Goal: Navigation & Orientation: Find specific page/section

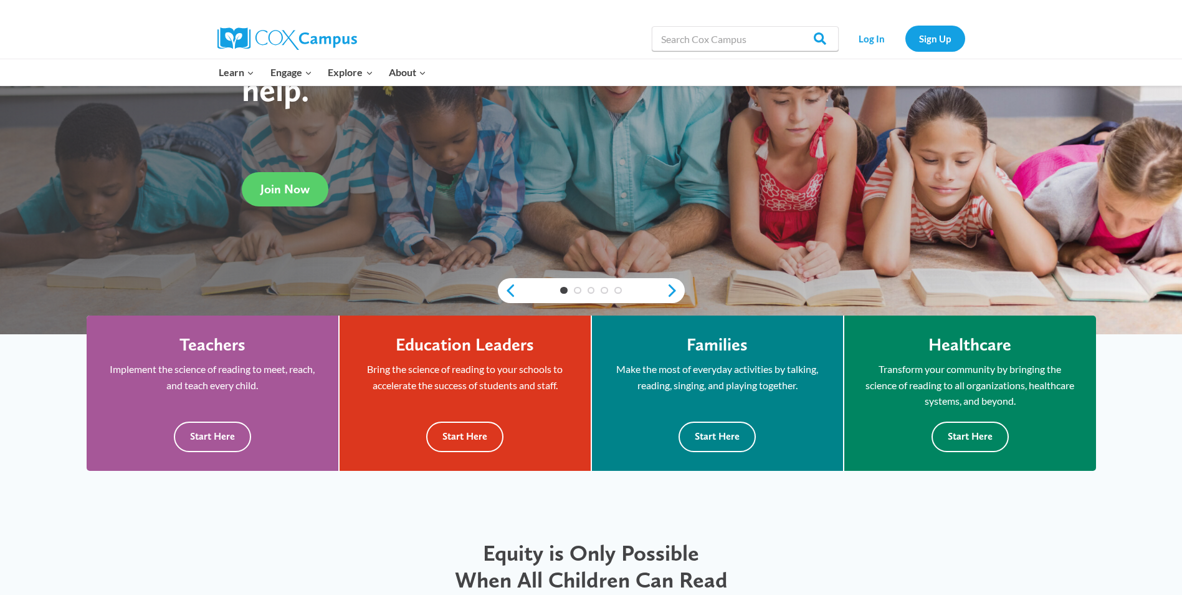
scroll to position [199, 0]
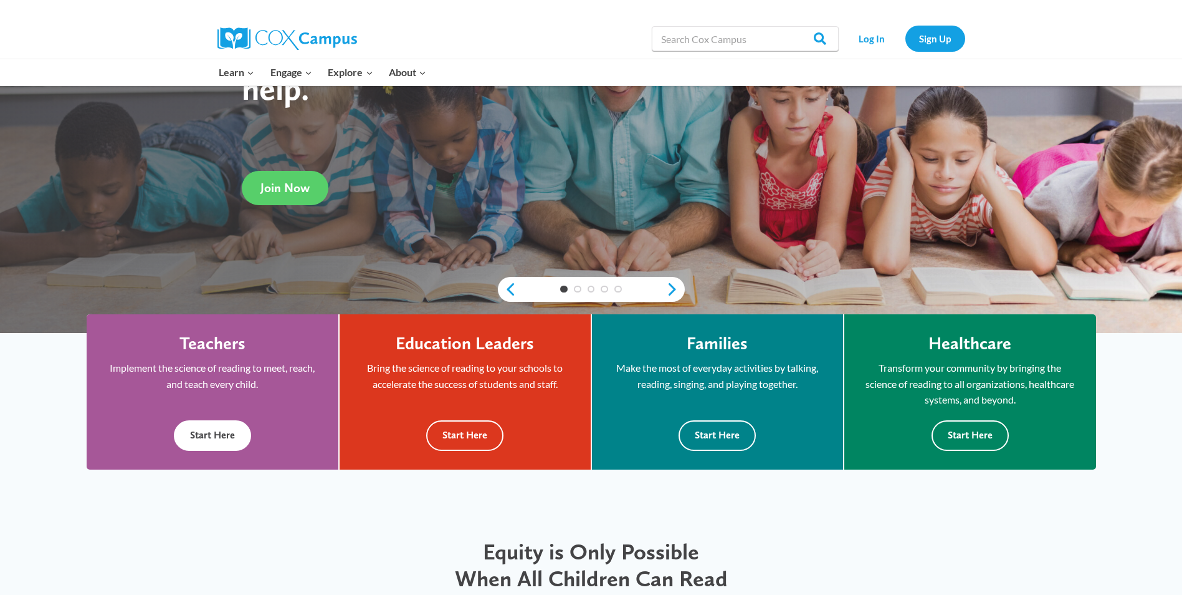
click at [214, 434] on button "Start Here" at bounding box center [212, 435] width 77 height 31
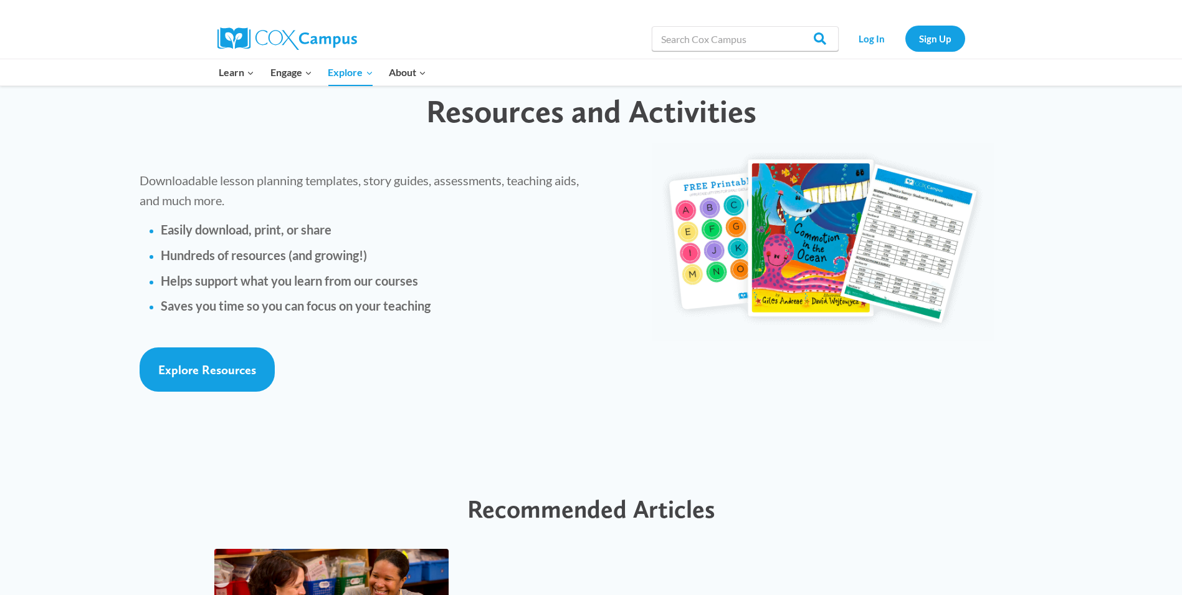
scroll to position [3254, 0]
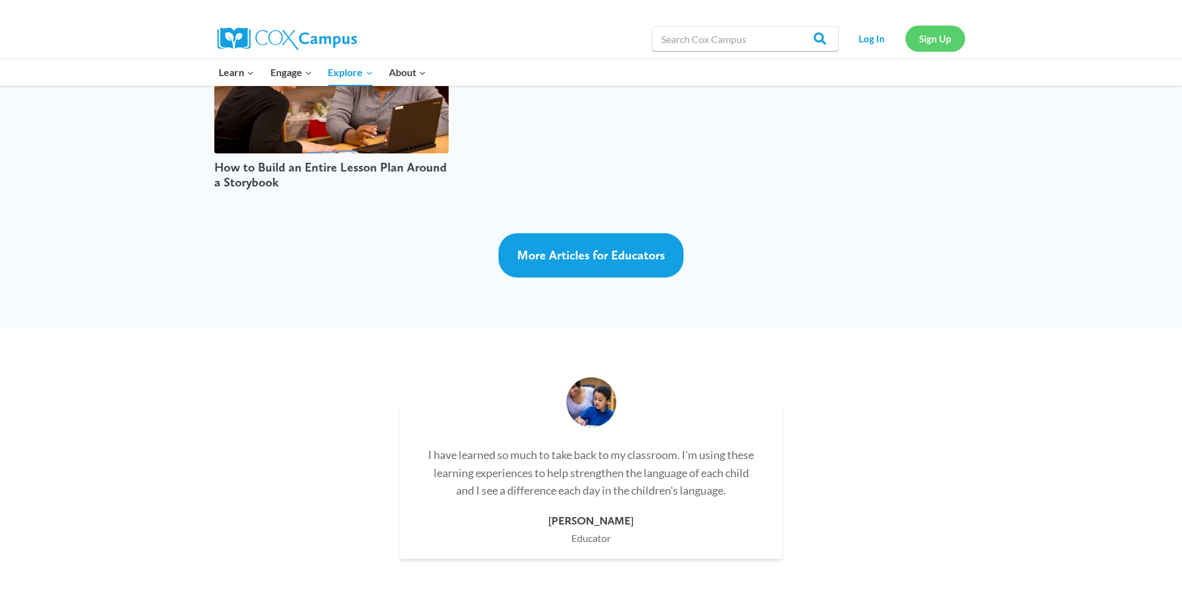
click at [932, 45] on link "Sign Up" at bounding box center [936, 39] width 60 height 26
